Goal: Find specific page/section: Find specific page/section

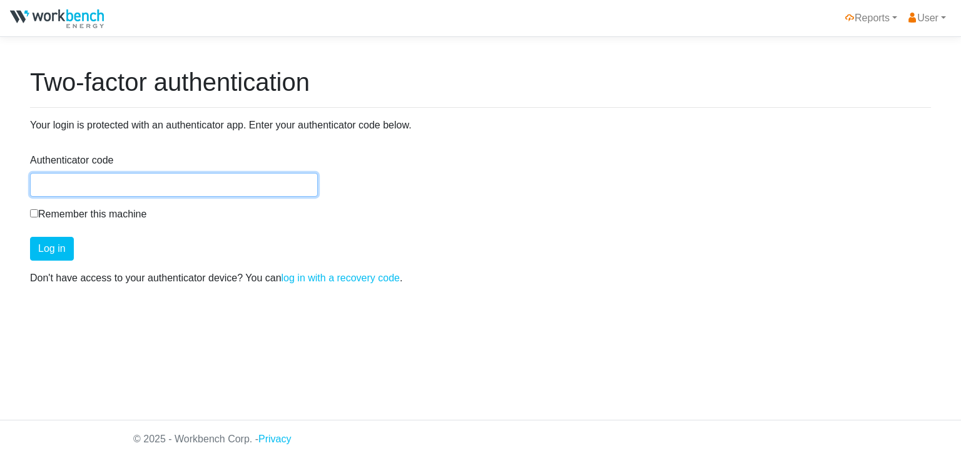
click at [116, 187] on input "Authenticator code" at bounding box center [174, 185] width 288 height 24
type input "935184"
click at [30, 237] on button "Log in" at bounding box center [52, 249] width 44 height 24
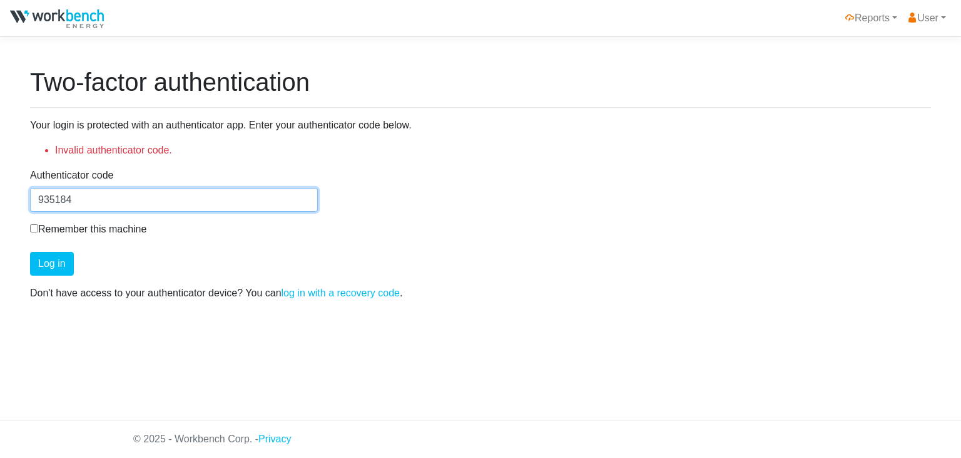
drag, startPoint x: 105, startPoint y: 195, endPoint x: 0, endPoint y: 201, distance: 105.3
click at [30, 201] on input "935184" at bounding box center [174, 200] width 288 height 24
type input "935148"
click at [30, 252] on button "Log in" at bounding box center [52, 264] width 44 height 24
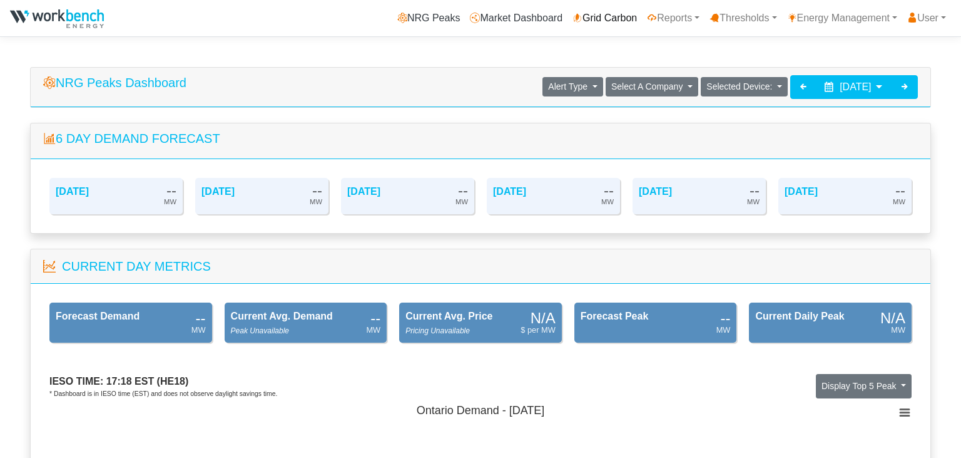
click at [597, 19] on link "Grid Carbon" at bounding box center [605, 18] width 74 height 25
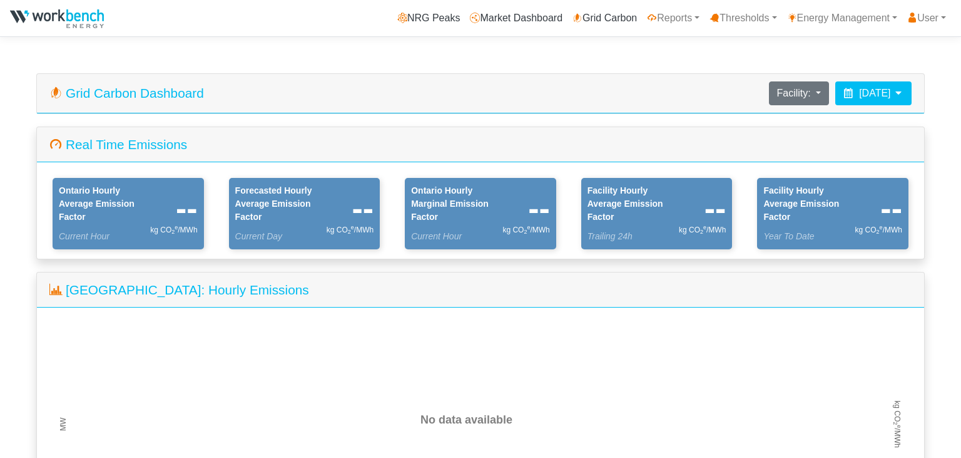
click at [898, 94] on icon at bounding box center [899, 93] width 10 height 10
click at [898, 93] on icon at bounding box center [899, 93] width 10 height 10
